Goal: Check status: Check status

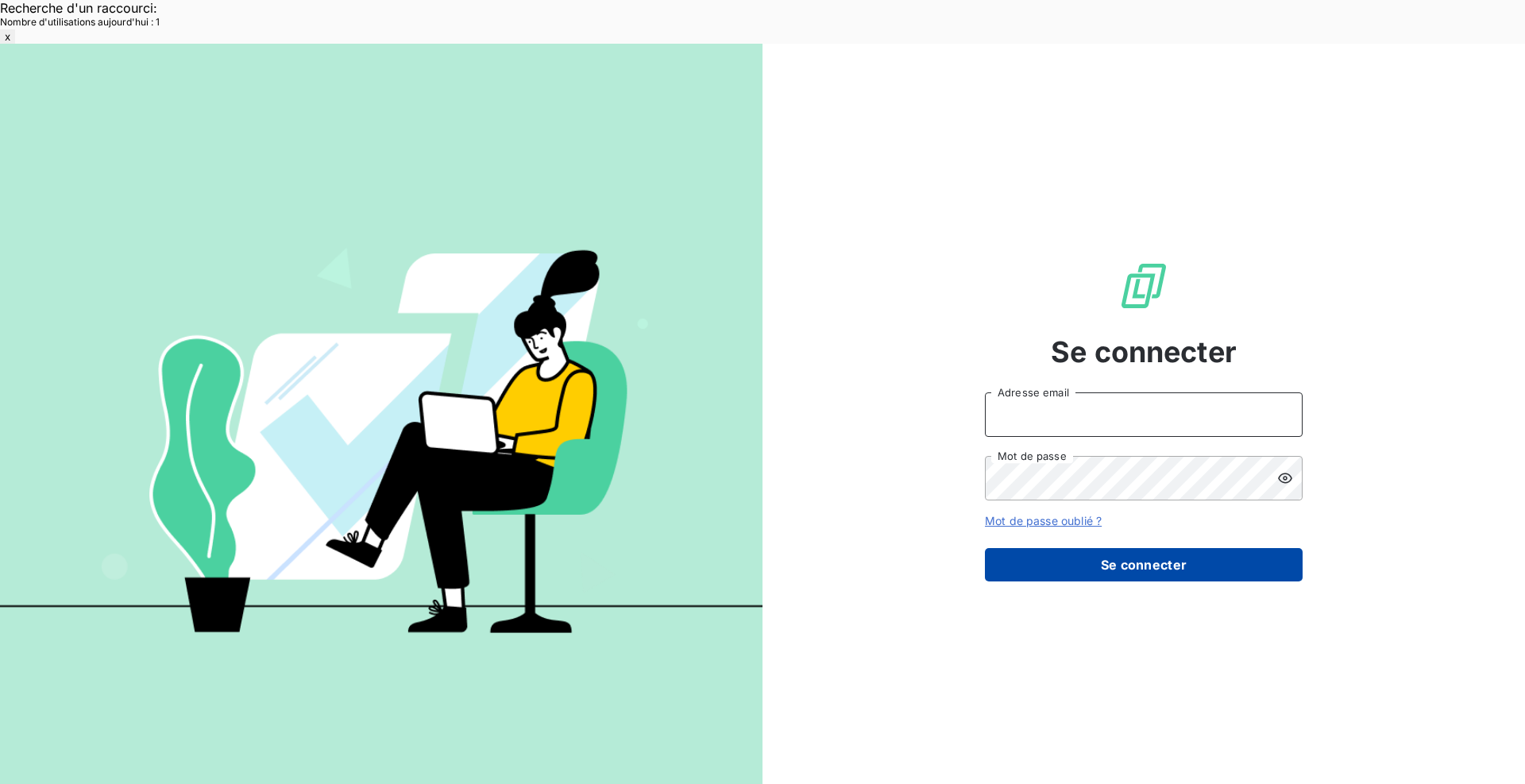
type input "[EMAIL_ADDRESS][DOMAIN_NAME]"
click at [1120, 548] on button "Se connecter" at bounding box center [1143, 564] width 318 height 33
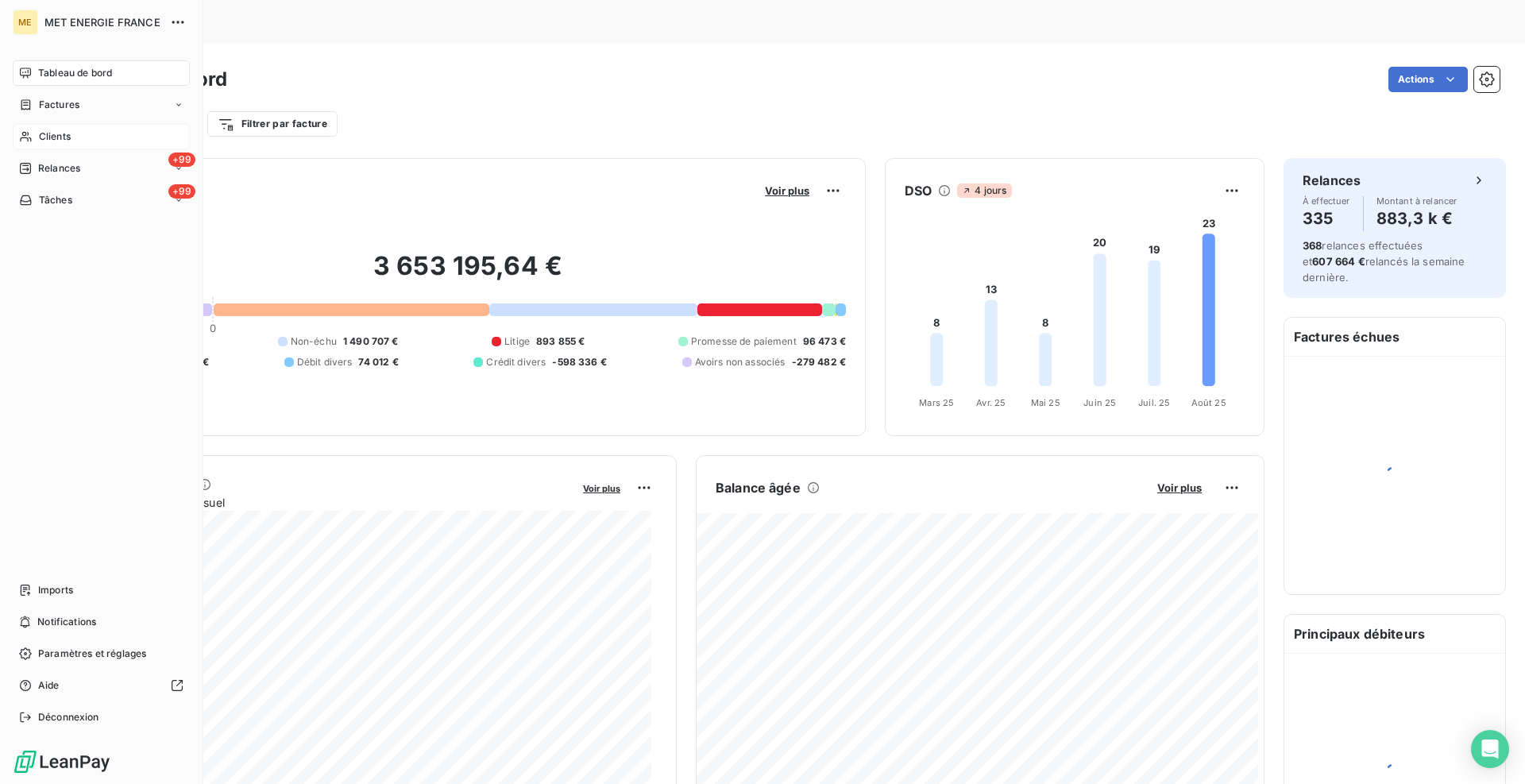
click at [36, 132] on div "Clients" at bounding box center [101, 136] width 177 height 25
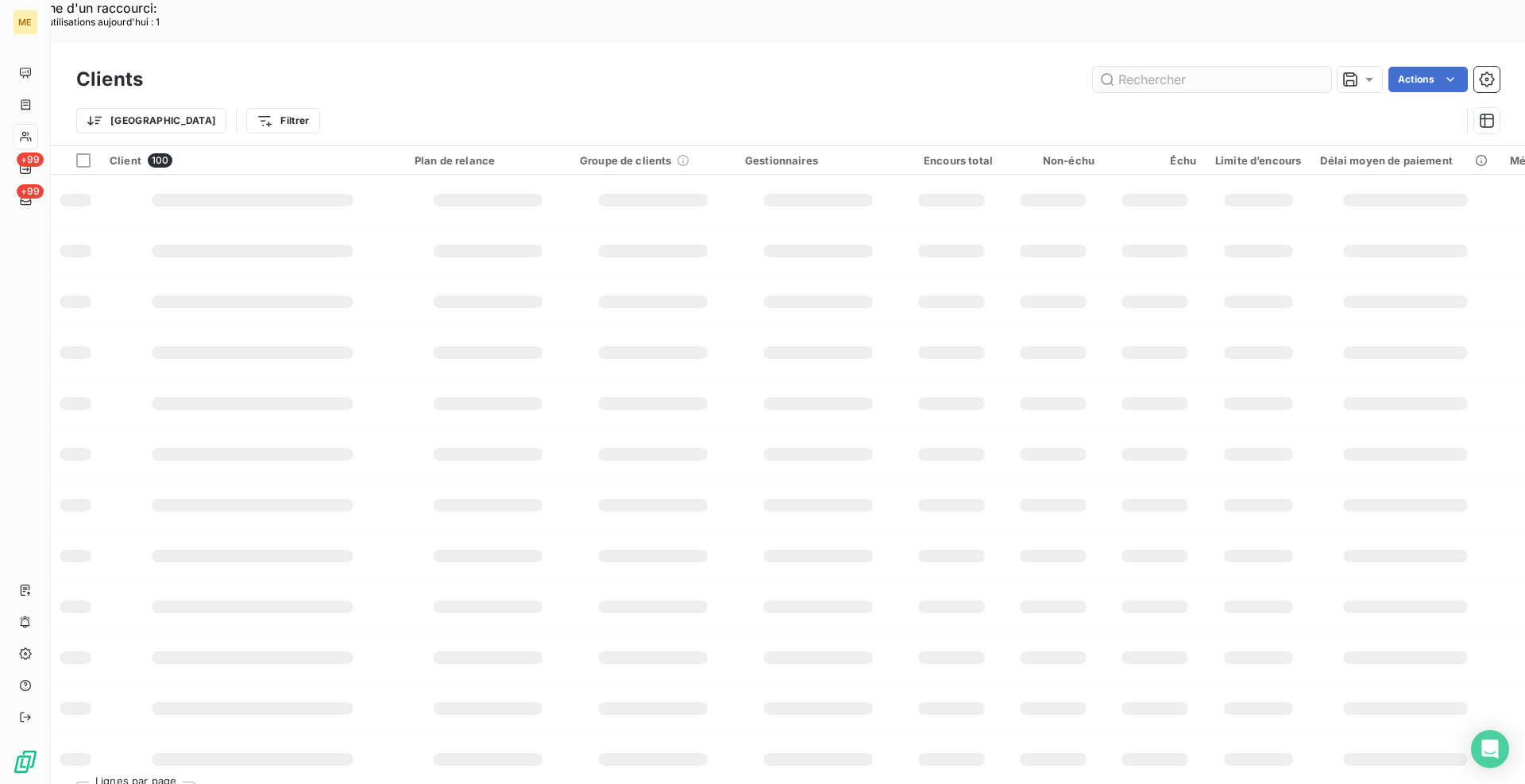
click at [1180, 67] on input "text" at bounding box center [1212, 80] width 238 height 25
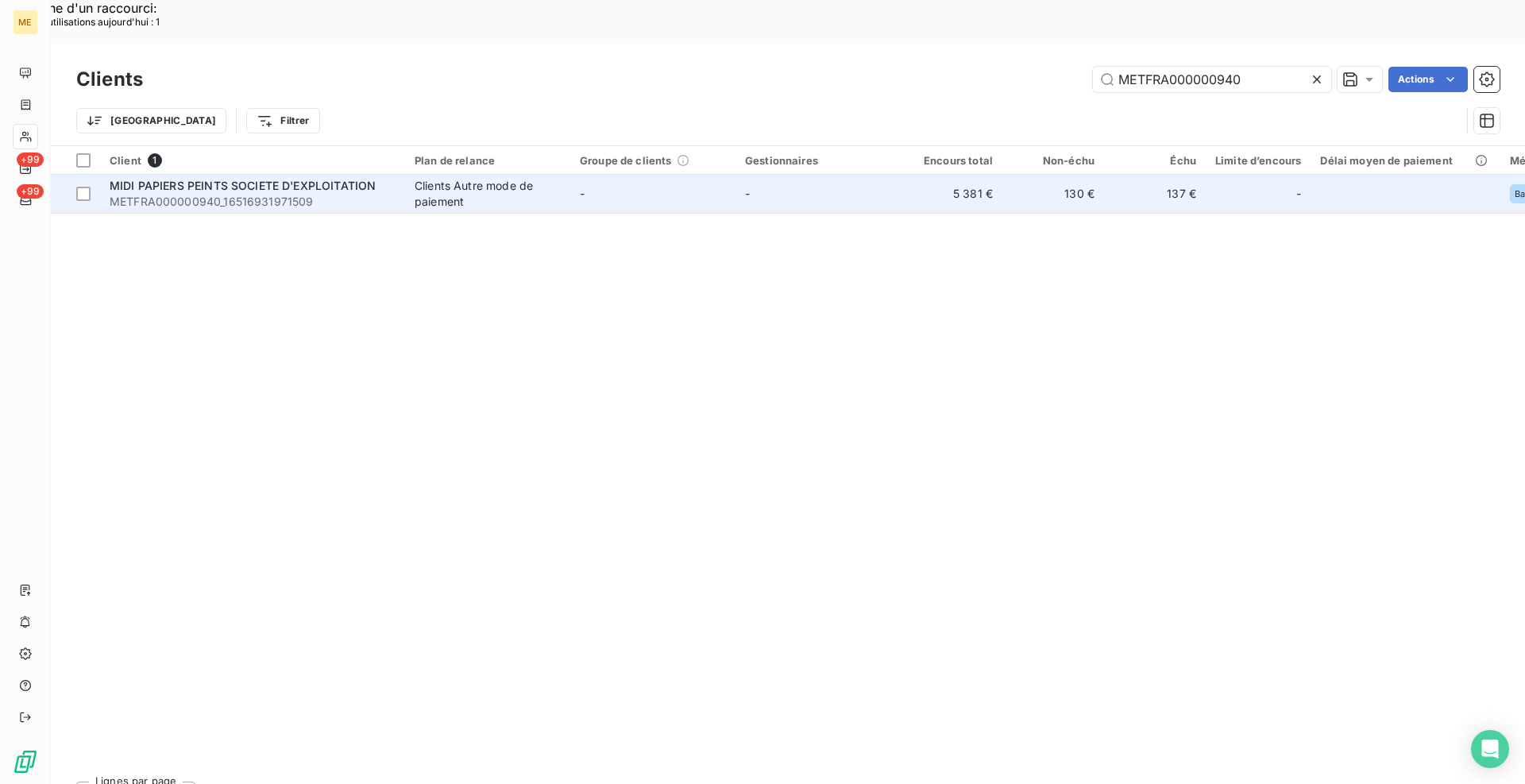
type input "METFRA000000940"
click at [378, 194] on span "METFRA000000940_16516931971509" at bounding box center [252, 202] width 286 height 16
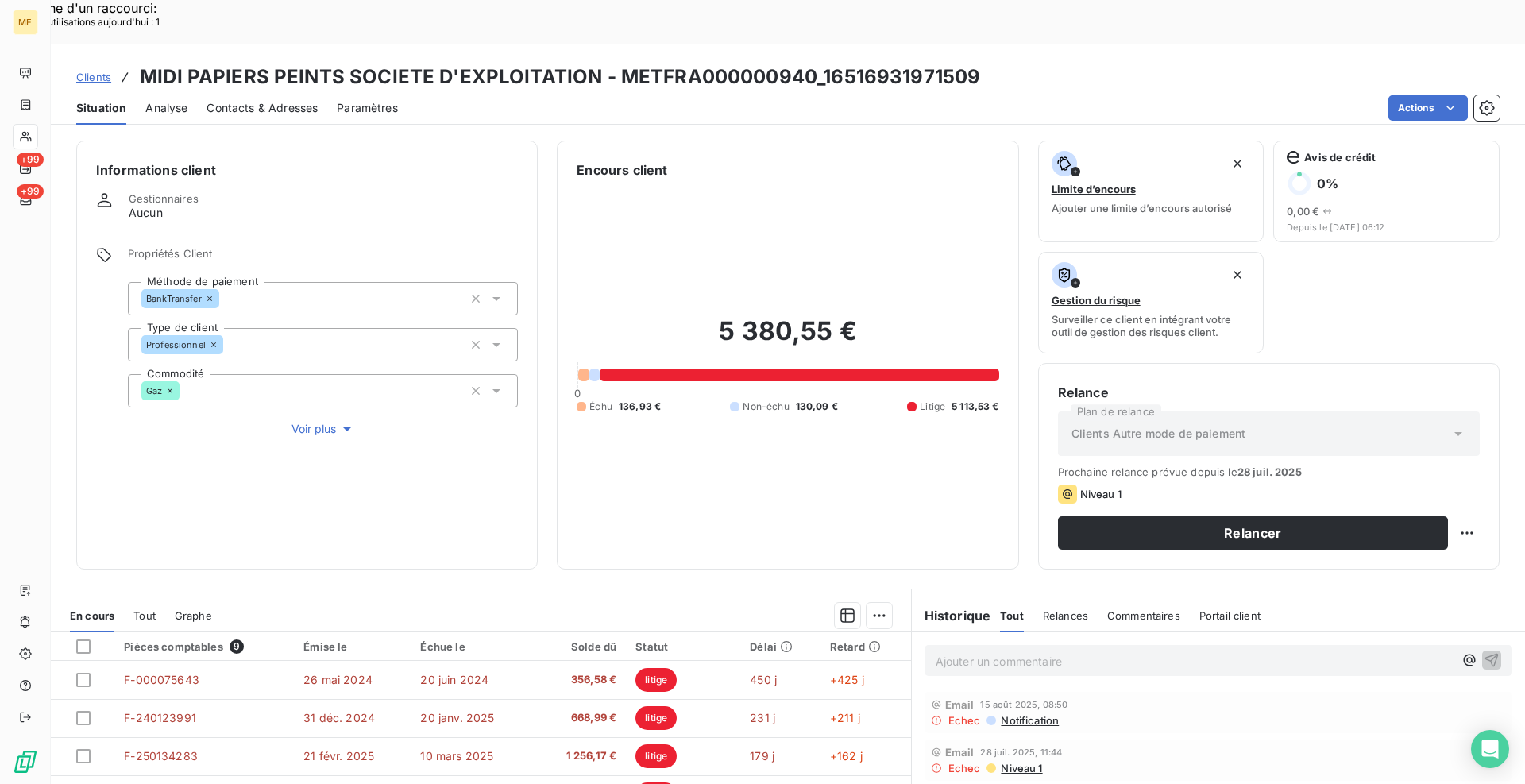
click at [305, 421] on span "Voir plus" at bounding box center [323, 428] width 64 height 16
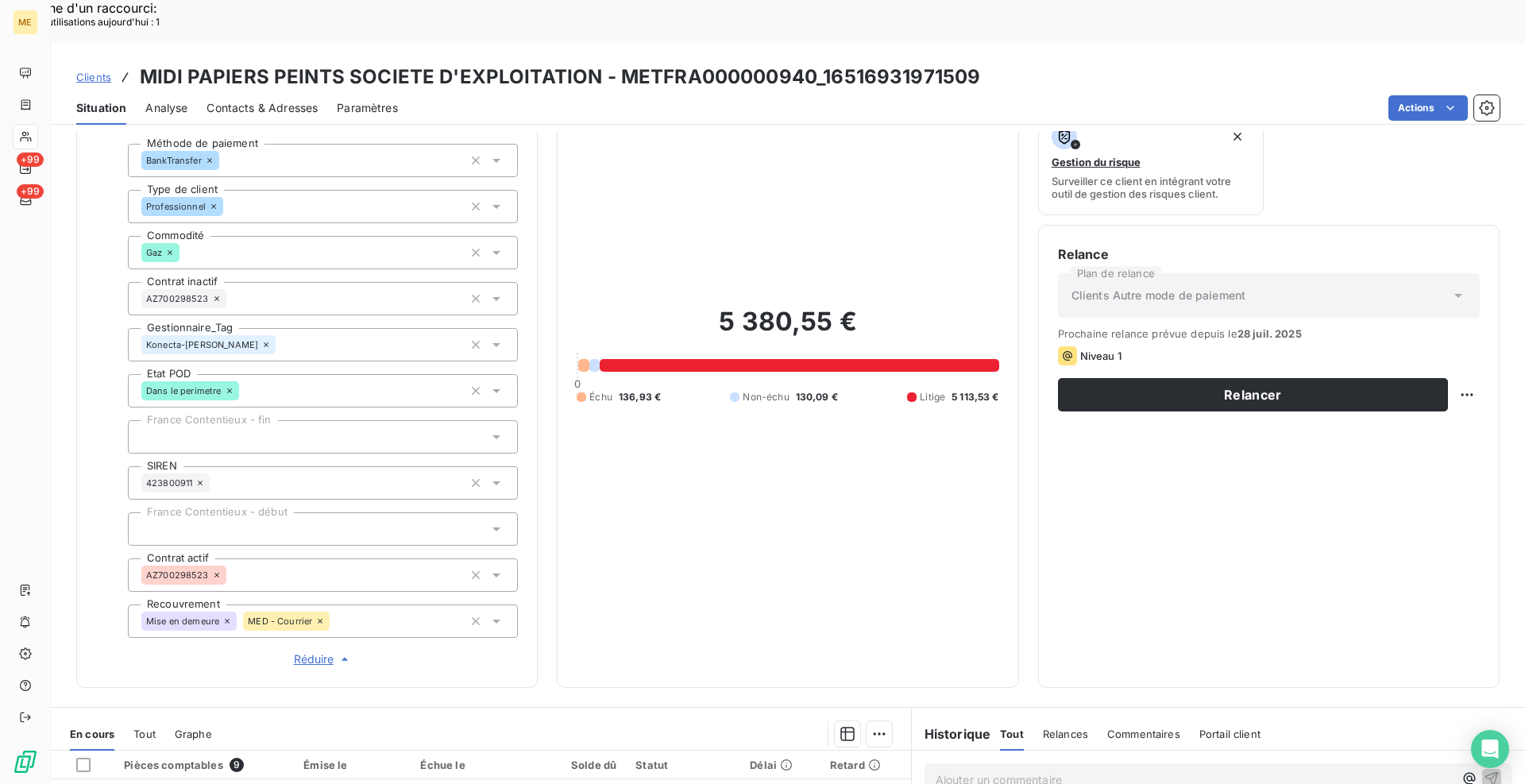
scroll to position [159, 0]
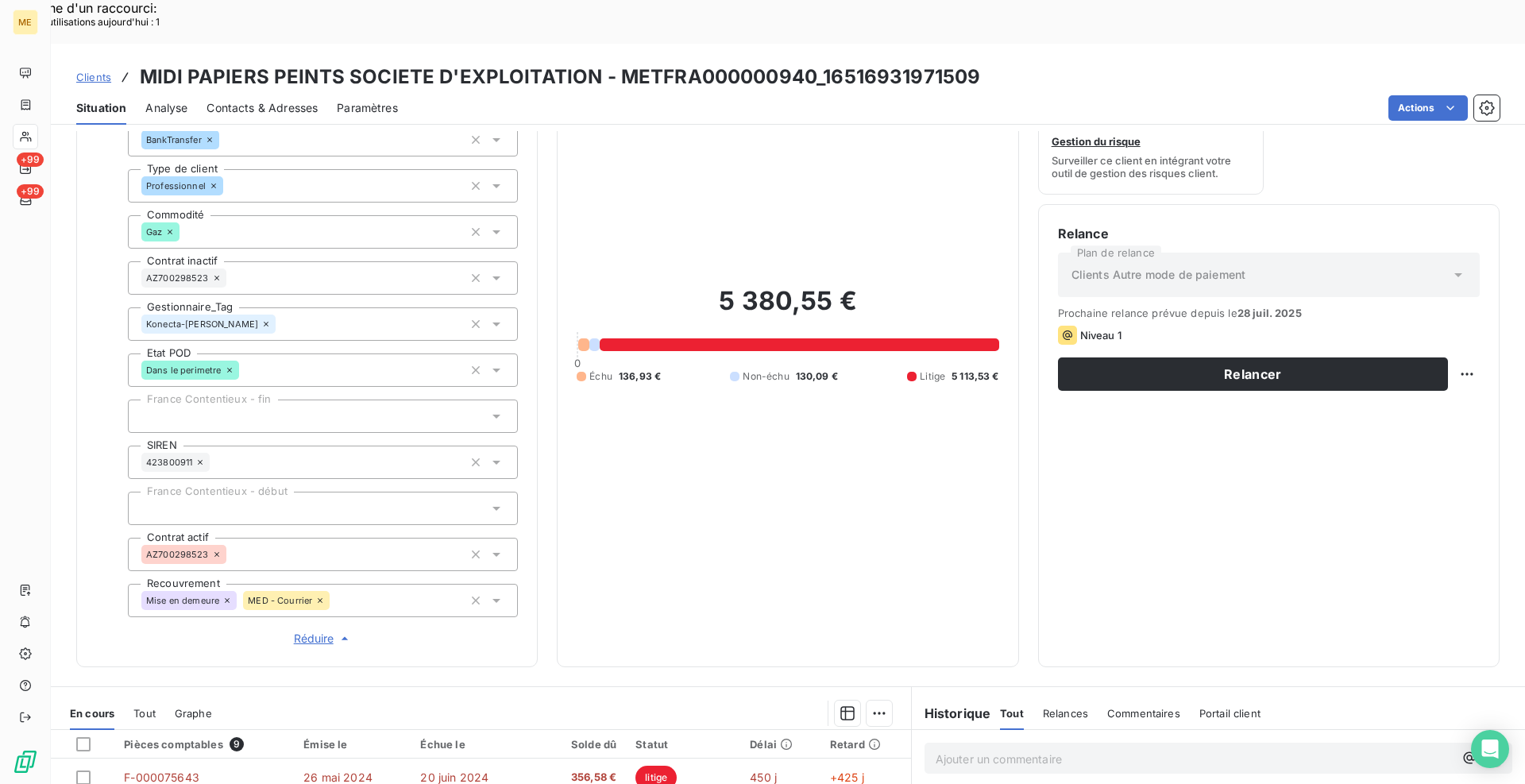
click at [337, 631] on icon "button" at bounding box center [345, 638] width 16 height 16
